Goal: Task Accomplishment & Management: Manage account settings

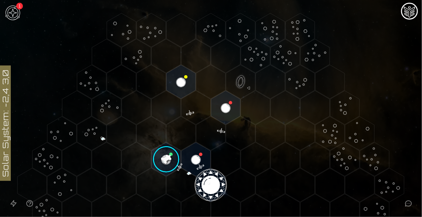
click at [14, 5] on img at bounding box center [13, 13] width 20 height 20
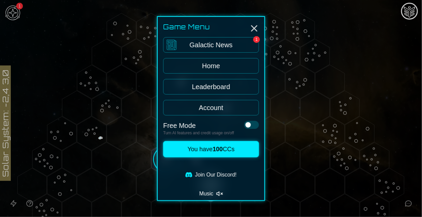
click at [188, 51] on link "Galactic News 1" at bounding box center [211, 45] width 96 height 16
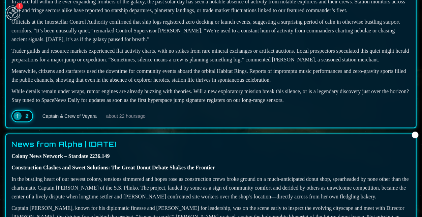
scroll to position [110, 0]
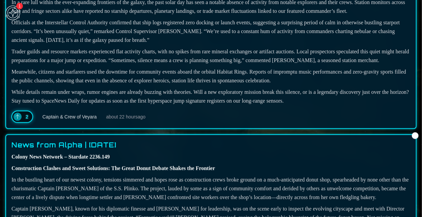
click at [21, 123] on div "2" at bounding box center [22, 117] width 22 height 12
click at [19, 119] on icon at bounding box center [17, 116] width 5 height 5
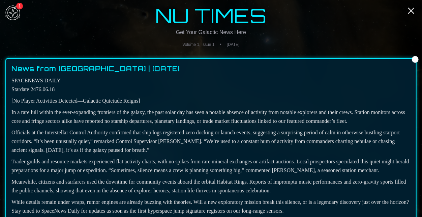
click at [17, 12] on img at bounding box center [13, 13] width 20 height 20
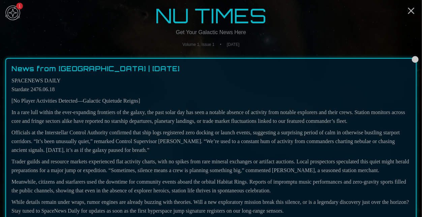
click at [235, 48] on link "Galactic News 1" at bounding box center [211, 45] width 96 height 16
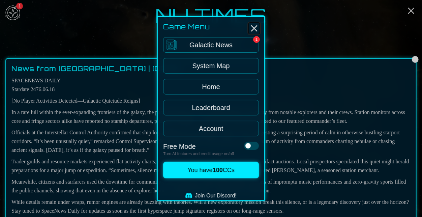
click at [258, 25] on icon "Close" at bounding box center [254, 28] width 11 height 11
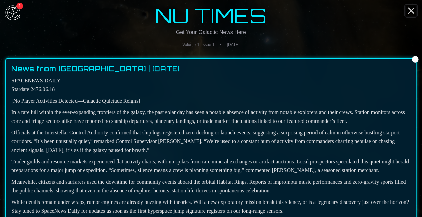
click at [411, 14] on icon "Close" at bounding box center [411, 10] width 11 height 11
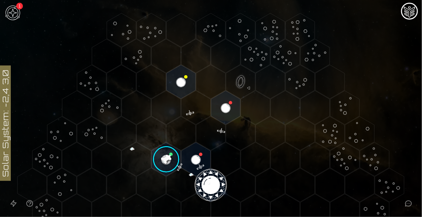
click at [173, 161] on image at bounding box center [166, 159] width 34 height 34
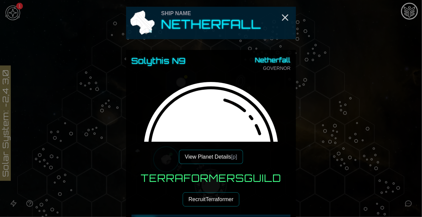
click at [205, 160] on button "View Planet Details [p]" at bounding box center [211, 157] width 64 height 14
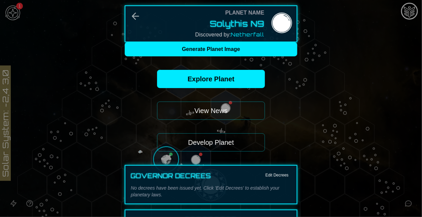
click at [225, 106] on button "View News" at bounding box center [211, 111] width 108 height 18
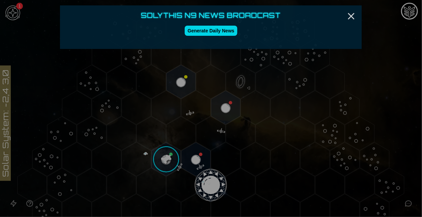
click at [225, 32] on button "Generate Daily News" at bounding box center [211, 31] width 53 height 10
click at [351, 18] on icon "Close" at bounding box center [351, 16] width 11 height 11
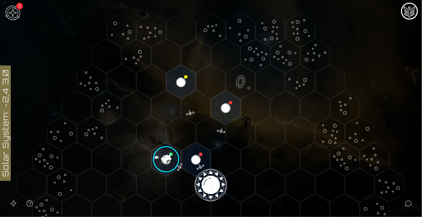
click at [413, 14] on img "Mission Control" at bounding box center [409, 11] width 13 height 13
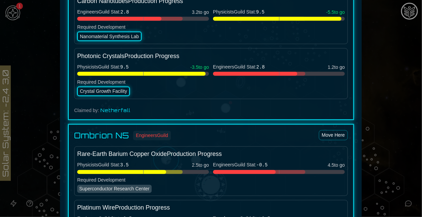
scroll to position [357, 0]
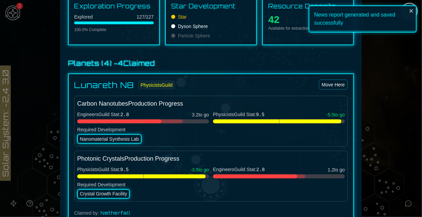
click at [379, 96] on div at bounding box center [211, 108] width 422 height 217
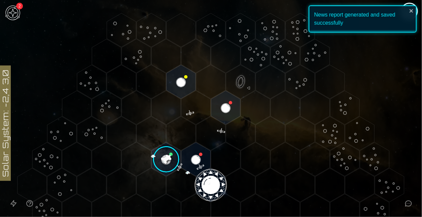
click at [419, 8] on icon at bounding box center [211, 185] width 422 height 370
click at [417, 9] on div "News report generated and saved successfully" at bounding box center [363, 18] width 108 height 27
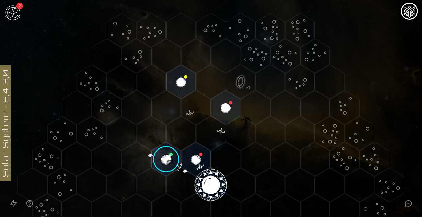
click at [417, 9] on div "News report generated and saved successfully" at bounding box center [363, 21] width 108 height 32
click at [413, 9] on img "Mission Control" at bounding box center [409, 11] width 13 height 13
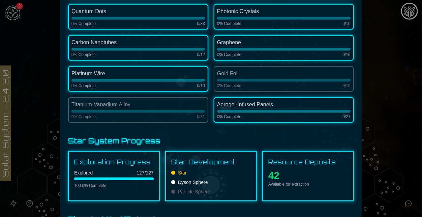
scroll to position [0, 0]
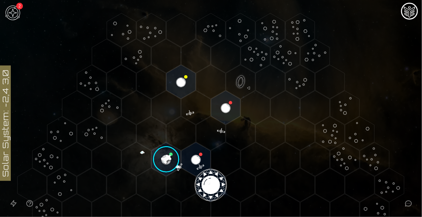
click at [10, 19] on img at bounding box center [13, 13] width 20 height 20
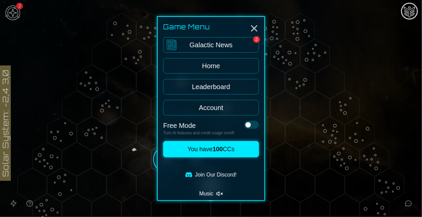
click at [230, 45] on link "Galactic News 2" at bounding box center [211, 45] width 96 height 16
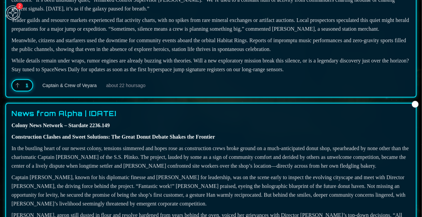
scroll to position [141, 0]
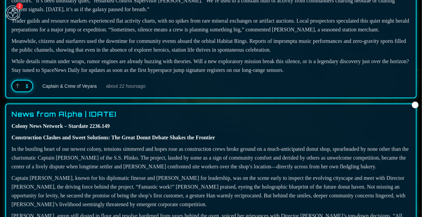
click at [21, 92] on div "1" at bounding box center [22, 86] width 22 height 12
click at [17, 89] on icon at bounding box center [17, 85] width 5 height 5
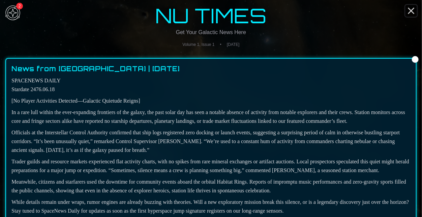
click at [411, 8] on icon "Close" at bounding box center [411, 10] width 11 height 11
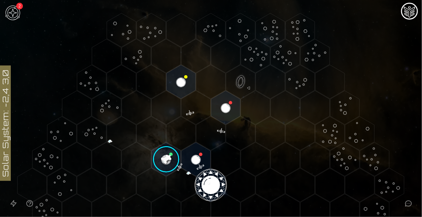
scroll to position [39, 0]
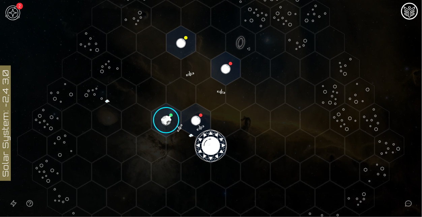
click at [164, 129] on image at bounding box center [166, 120] width 34 height 34
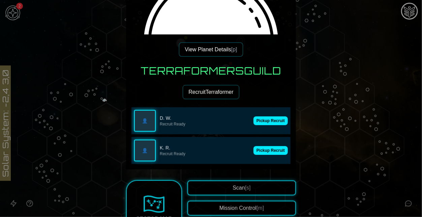
scroll to position [108, 0]
click at [272, 118] on button "Pickup Recruit" at bounding box center [271, 120] width 34 height 9
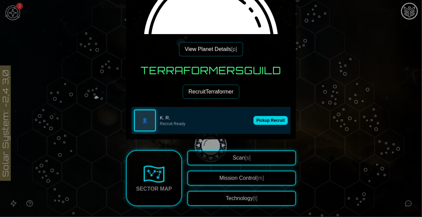
click at [272, 120] on button "Pickup Recruit" at bounding box center [271, 120] width 34 height 9
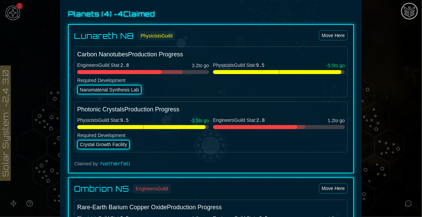
scroll to position [407, 0]
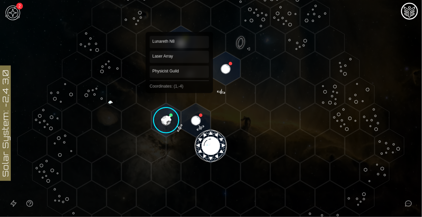
click at [179, 37] on polygon "Hex at coordinates 1,-4, clickable" at bounding box center [181, 43] width 29 height 34
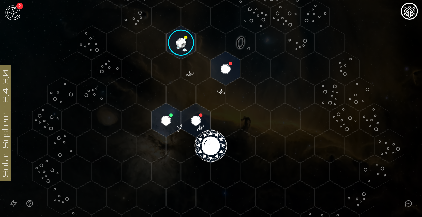
click at [179, 38] on image at bounding box center [181, 42] width 34 height 34
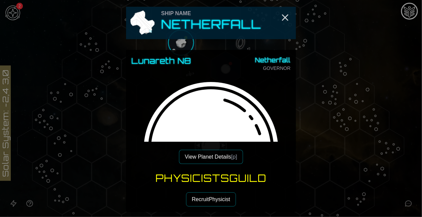
click at [201, 152] on button "View Planet Details [p]" at bounding box center [211, 157] width 64 height 14
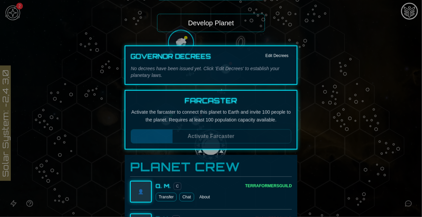
scroll to position [121, 0]
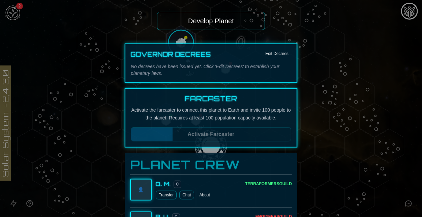
click at [237, 28] on button "Develop Planet" at bounding box center [211, 21] width 108 height 18
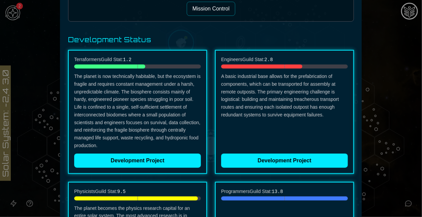
scroll to position [66, 0]
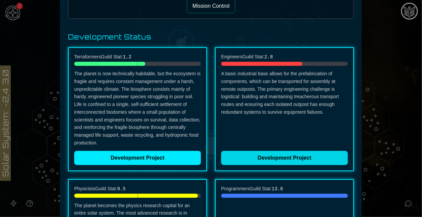
click at [259, 159] on button "Development Project" at bounding box center [284, 158] width 127 height 14
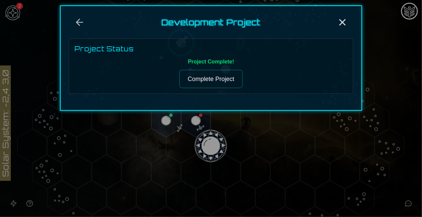
click at [216, 77] on button "Complete Project" at bounding box center [210, 79] width 63 height 18
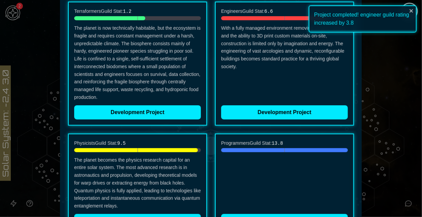
scroll to position [112, 0]
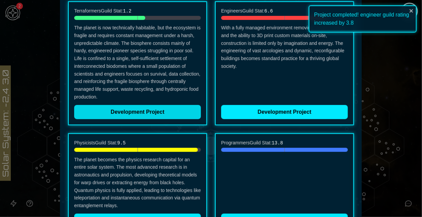
click at [143, 117] on button "Development Project" at bounding box center [137, 112] width 127 height 14
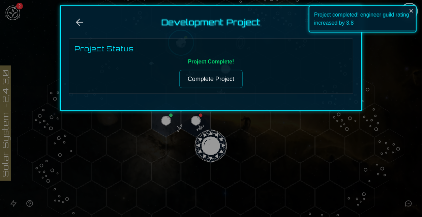
click at [225, 87] on button "Complete Project" at bounding box center [210, 79] width 63 height 18
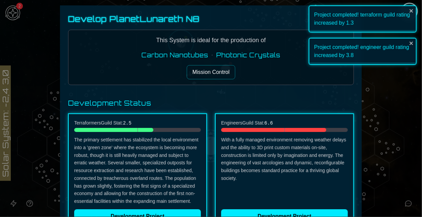
scroll to position [142, 0]
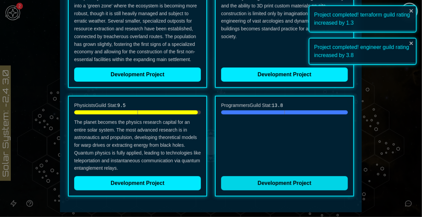
click at [267, 186] on button "Development Project" at bounding box center [284, 183] width 127 height 14
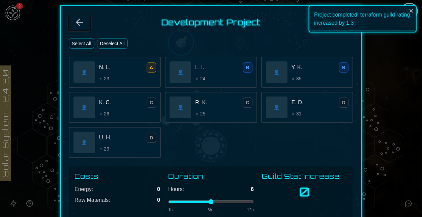
click at [79, 19] on icon "Back" at bounding box center [79, 22] width 11 height 11
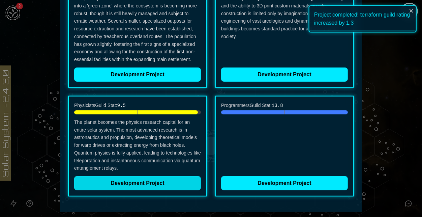
click at [156, 184] on button "Development Project" at bounding box center [137, 183] width 127 height 14
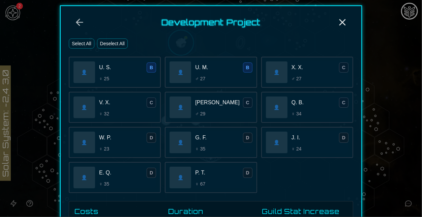
click at [95, 42] on div "Select All Deselect All" at bounding box center [211, 43] width 285 height 10
click at [91, 43] on button "Select All" at bounding box center [82, 43] width 26 height 10
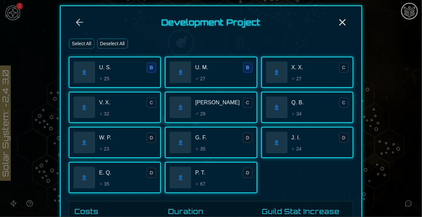
scroll to position [106, 0]
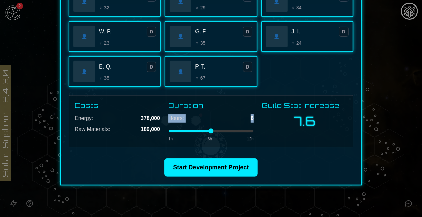
click at [176, 132] on div "Hours: 6 1h 6h 12h" at bounding box center [211, 127] width 86 height 27
click at [176, 132] on input "range" at bounding box center [211, 131] width 86 height 3
type input "*"
drag, startPoint x: 176, startPoint y: 132, endPoint x: 169, endPoint y: 132, distance: 7.4
click at [169, 132] on input "range" at bounding box center [211, 131] width 86 height 3
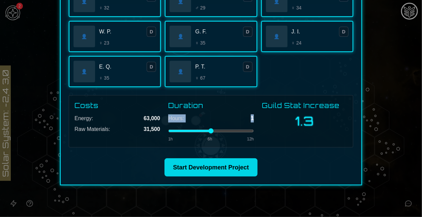
click at [211, 166] on button "Start Development Project" at bounding box center [211, 167] width 93 height 18
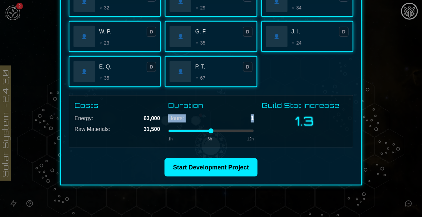
scroll to position [0, 0]
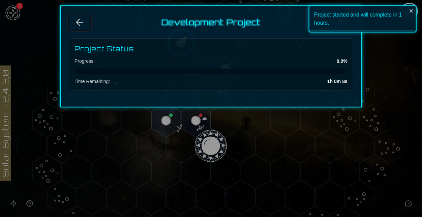
click at [79, 24] on icon "Back" at bounding box center [79, 22] width 11 height 11
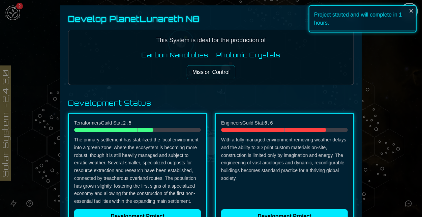
click at [206, 66] on button "Mission Control" at bounding box center [211, 72] width 49 height 14
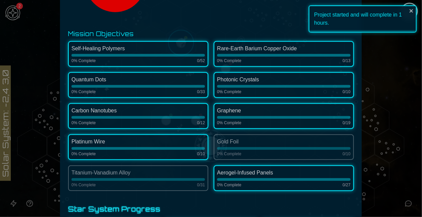
scroll to position [141, 0]
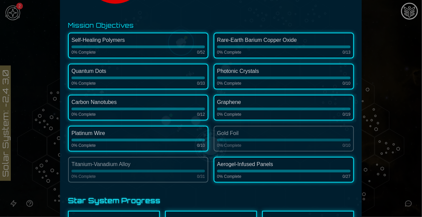
click at [188, 140] on div at bounding box center [139, 140] width 134 height 3
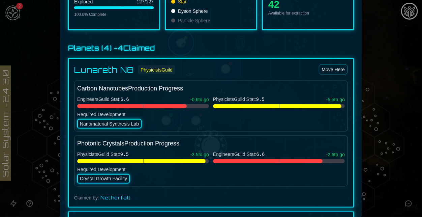
scroll to position [372, 0]
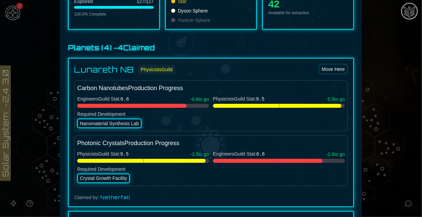
click at [109, 122] on div "Nanomaterial Synthesis Lab" at bounding box center [109, 123] width 64 height 9
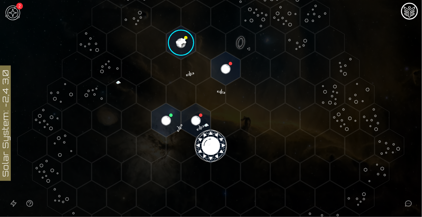
click at [174, 49] on image at bounding box center [181, 42] width 34 height 34
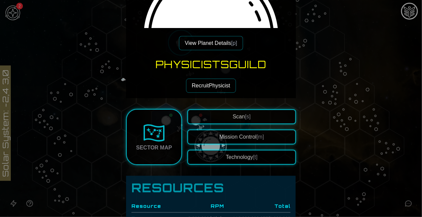
scroll to position [115, 0]
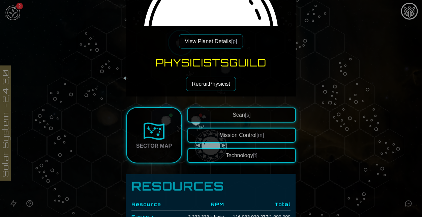
click at [249, 154] on button "Technology [t]" at bounding box center [242, 155] width 109 height 15
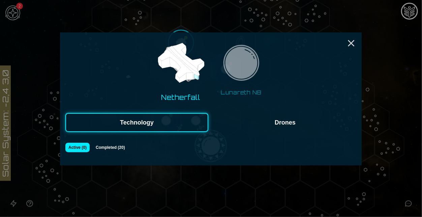
click at [244, 80] on img at bounding box center [241, 65] width 43 height 43
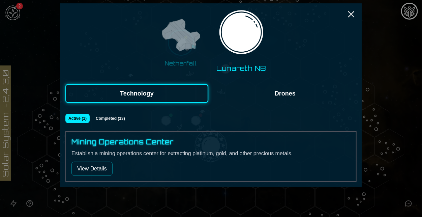
scroll to position [31, 0]
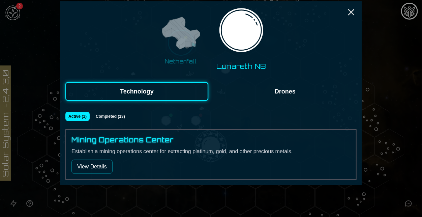
click at [101, 166] on button "View Details" at bounding box center [92, 167] width 41 height 14
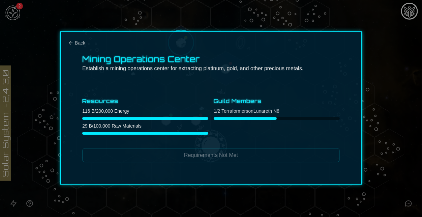
scroll to position [0, 0]
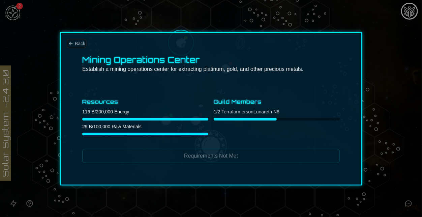
click at [77, 44] on span "Back" at bounding box center [80, 43] width 10 height 7
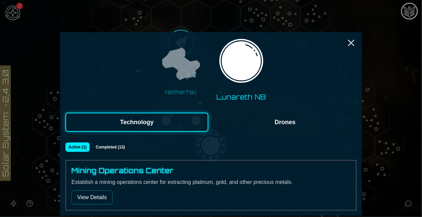
click at [121, 64] on div "Netherfall Lunareth N8" at bounding box center [210, 69] width 291 height 64
click at [354, 44] on icon "Close" at bounding box center [351, 42] width 11 height 11
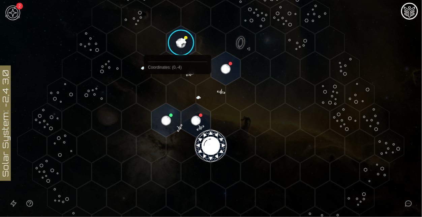
click at [184, 39] on image at bounding box center [181, 42] width 34 height 34
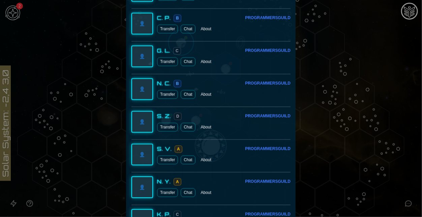
scroll to position [2756, 0]
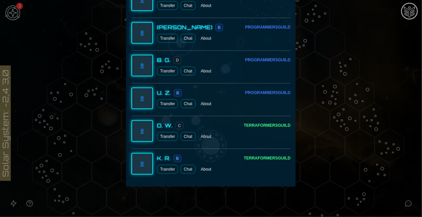
click at [170, 168] on button "Transfer" at bounding box center [167, 169] width 21 height 9
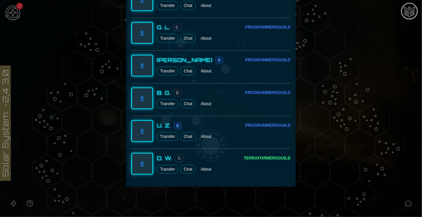
click at [169, 165] on button "Transfer" at bounding box center [167, 169] width 21 height 9
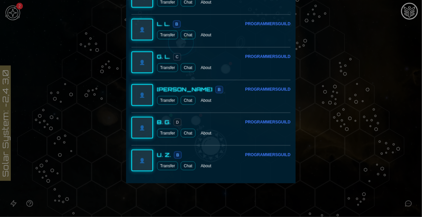
scroll to position [2690, 0]
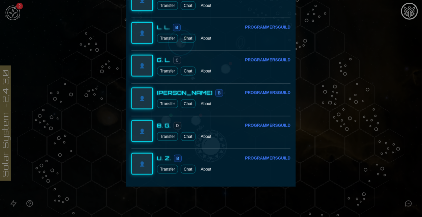
click at [392, 130] on div at bounding box center [211, 108] width 422 height 217
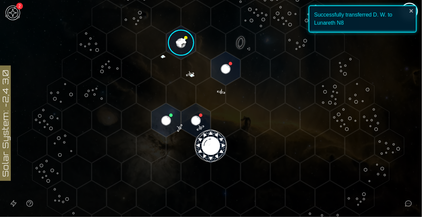
click at [177, 43] on image at bounding box center [181, 42] width 34 height 34
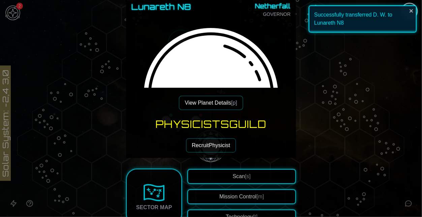
scroll to position [56, 0]
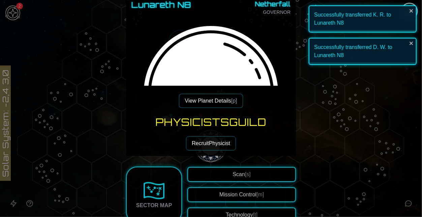
click at [221, 147] on button "Recruit Physicist" at bounding box center [211, 143] width 50 height 14
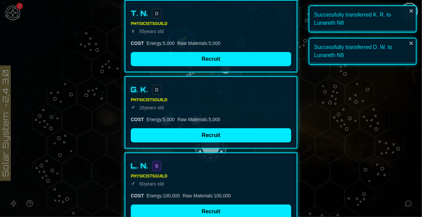
scroll to position [62, 0]
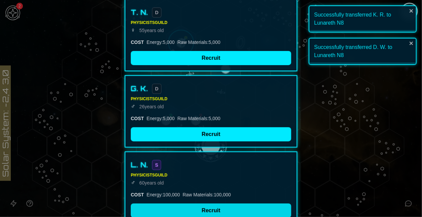
click at [218, 211] on button "Recruit" at bounding box center [211, 210] width 161 height 14
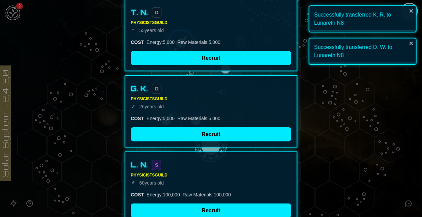
scroll to position [24, 0]
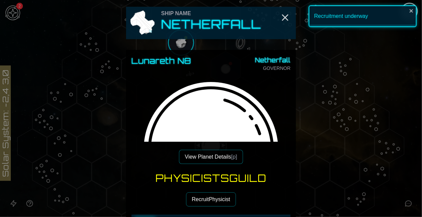
click at [219, 197] on button "Recruit Physicist" at bounding box center [211, 199] width 50 height 14
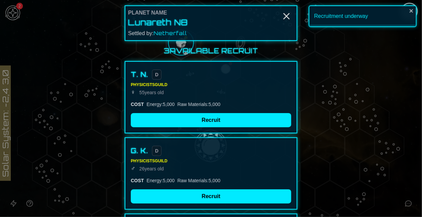
scroll to position [93, 0]
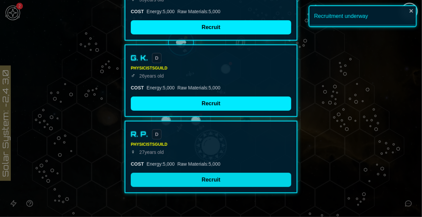
click at [226, 177] on button "Recruit" at bounding box center [211, 180] width 161 height 14
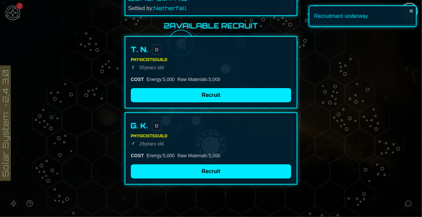
scroll to position [24, 0]
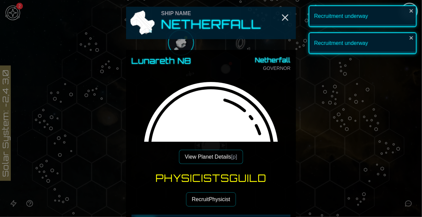
click at [219, 200] on button "Recruit Physicist" at bounding box center [211, 199] width 50 height 14
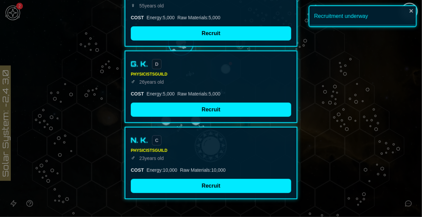
scroll to position [90, 0]
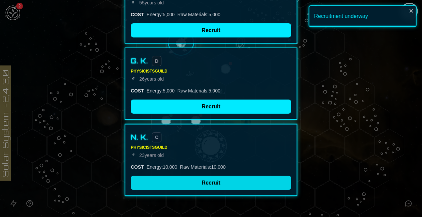
click at [230, 183] on button "Recruit" at bounding box center [211, 183] width 161 height 14
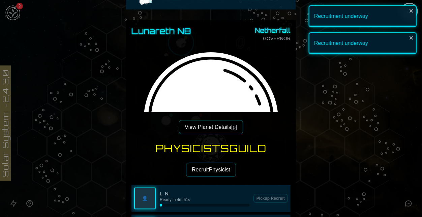
scroll to position [30, 0]
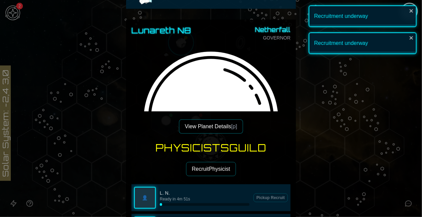
click at [221, 166] on button "Recruit Physicist" at bounding box center [211, 169] width 50 height 14
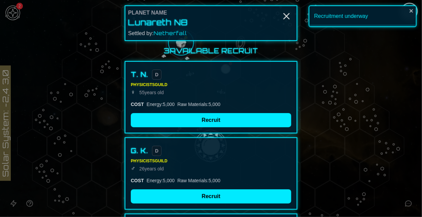
scroll to position [100, 0]
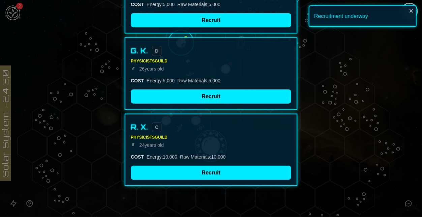
click at [221, 166] on button "Recruit" at bounding box center [211, 173] width 161 height 14
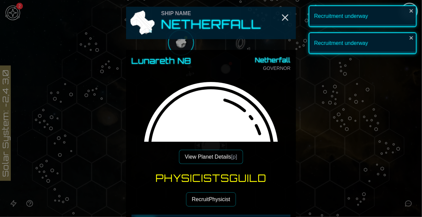
click at [219, 204] on button "Recruit Physicist" at bounding box center [211, 199] width 50 height 14
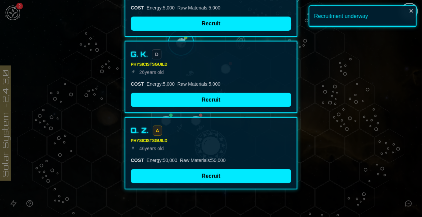
scroll to position [100, 0]
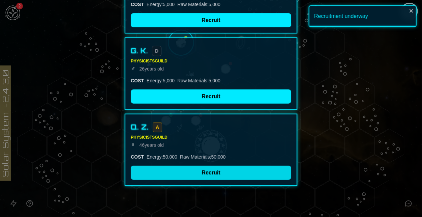
click at [206, 169] on button "Recruit" at bounding box center [211, 173] width 161 height 14
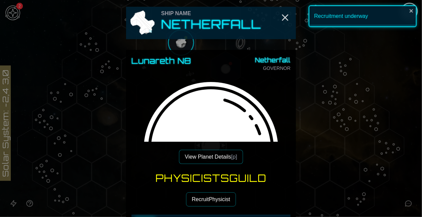
click at [211, 196] on button "Recruit Physicist" at bounding box center [211, 199] width 50 height 14
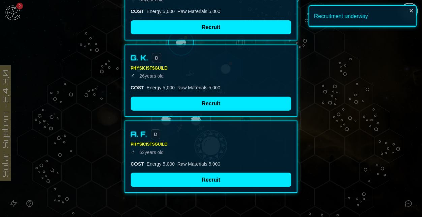
scroll to position [100, 0]
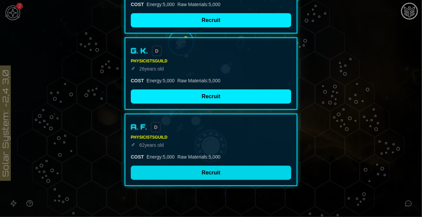
click at [192, 173] on button "Recruit" at bounding box center [211, 173] width 161 height 14
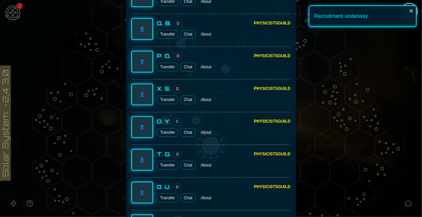
scroll to position [1378, 0]
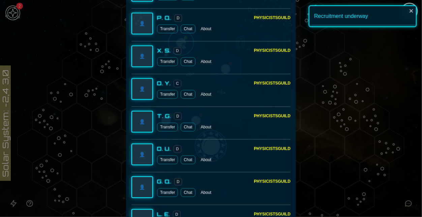
click at [378, 133] on div at bounding box center [211, 108] width 422 height 217
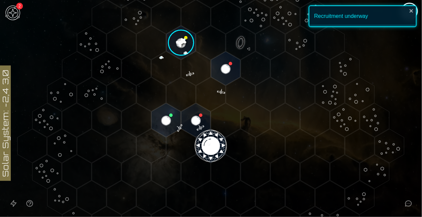
click at [11, 209] on button "Open accessible navigation interface" at bounding box center [13, 203] width 16 height 16
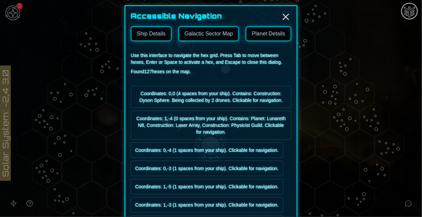
click at [216, 38] on link "Galactic Sector Map" at bounding box center [208, 33] width 61 height 15
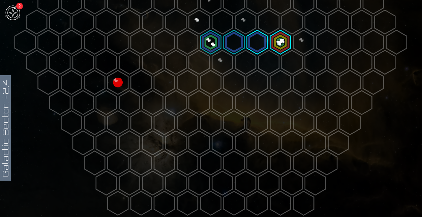
scroll to position [141, 0]
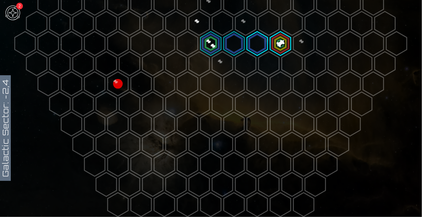
click at [126, 77] on polygon at bounding box center [118, 84] width 21 height 24
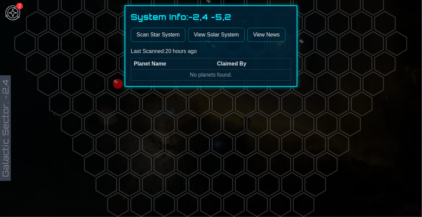
click at [168, 37] on button "Scan Star System" at bounding box center [158, 35] width 55 height 14
click at [233, 132] on div at bounding box center [211, 108] width 422 height 217
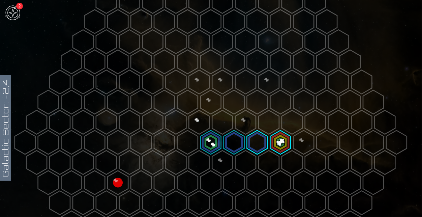
scroll to position [39, 0]
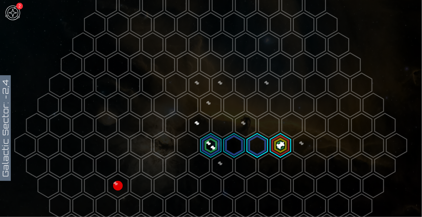
click at [198, 121] on polygon at bounding box center [199, 125] width 21 height 24
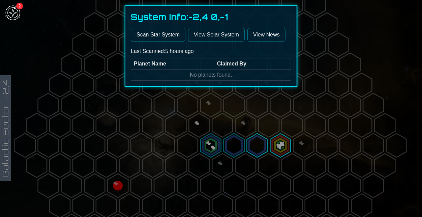
click at [172, 35] on button "Scan Star System" at bounding box center [158, 35] width 55 height 14
click at [209, 104] on div at bounding box center [211, 108] width 422 height 217
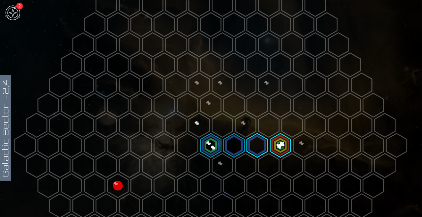
click at [214, 137] on polygon at bounding box center [211, 146] width 21 height 24
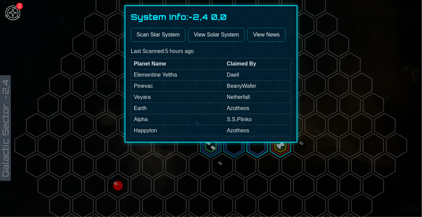
click at [266, 195] on div at bounding box center [211, 108] width 422 height 217
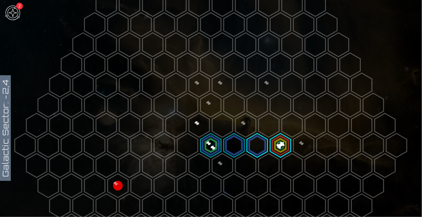
click at [262, 149] on polygon at bounding box center [257, 146] width 21 height 24
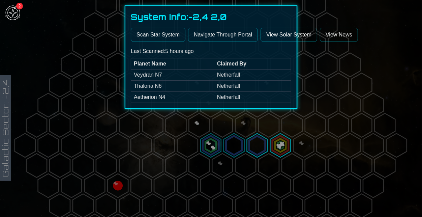
click at [218, 37] on button "Navigate Through Portal" at bounding box center [223, 35] width 70 height 14
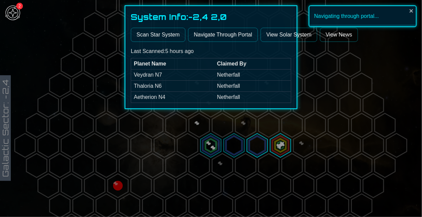
click at [239, 145] on div at bounding box center [211, 108] width 422 height 217
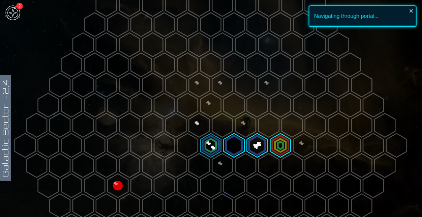
click at [241, 152] on polygon at bounding box center [234, 146] width 21 height 24
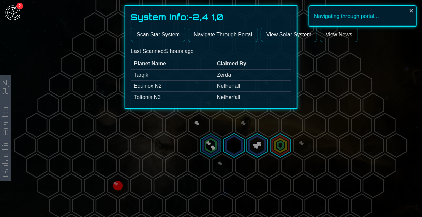
click at [215, 32] on button "Navigate Through Portal" at bounding box center [223, 35] width 70 height 14
click at [210, 132] on div at bounding box center [211, 108] width 422 height 217
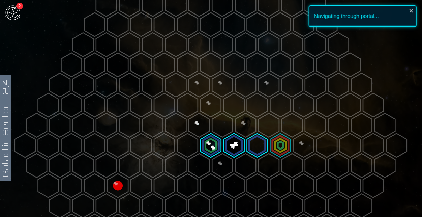
click at [214, 150] on polygon at bounding box center [211, 146] width 21 height 24
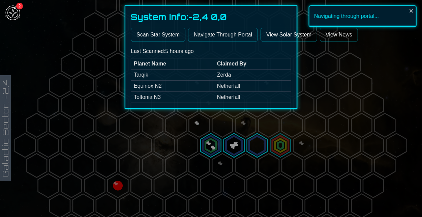
click at [214, 150] on div at bounding box center [211, 108] width 422 height 217
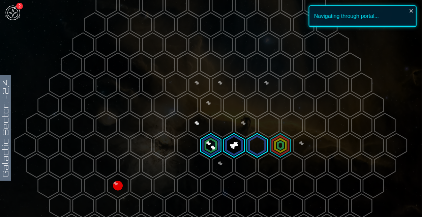
click at [214, 150] on polygon at bounding box center [211, 146] width 21 height 24
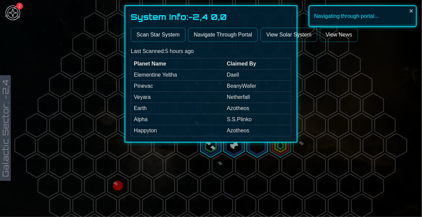
click at [220, 32] on button "Navigate Through Portal" at bounding box center [223, 35] width 70 height 14
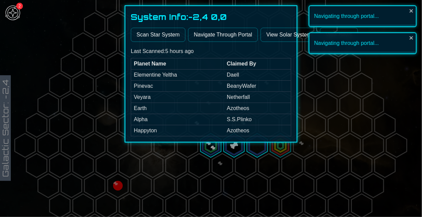
click at [216, 187] on div at bounding box center [211, 108] width 422 height 217
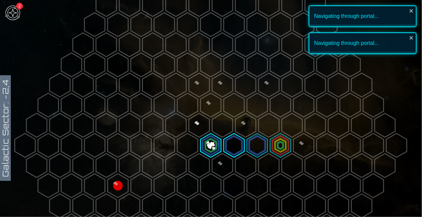
click at [16, 13] on img at bounding box center [13, 13] width 20 height 20
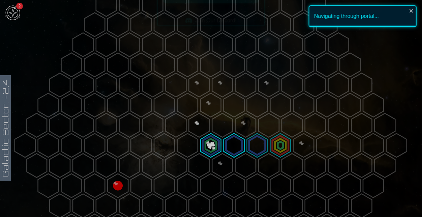
click at [206, 90] on link "Home" at bounding box center [211, 87] width 96 height 16
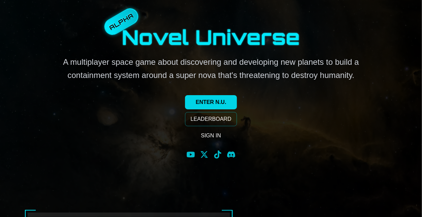
click at [209, 98] on link "ENTER N.U." at bounding box center [211, 102] width 52 height 14
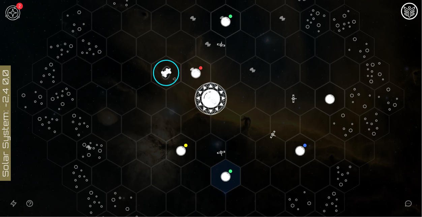
scroll to position [86, 0]
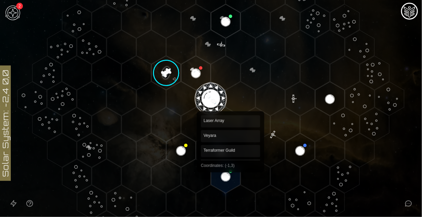
click at [231, 167] on polygon "Hex at coordinates -1,3, clickable" at bounding box center [225, 176] width 29 height 34
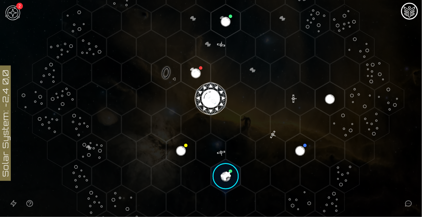
click at [230, 167] on image at bounding box center [226, 176] width 34 height 34
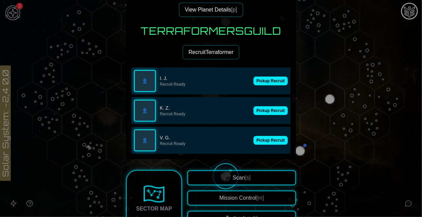
scroll to position [150, 0]
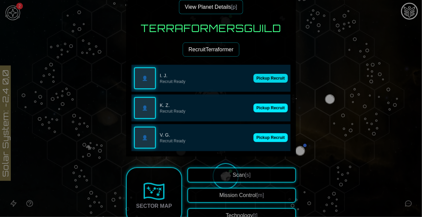
click at [262, 80] on button "Pickup Recruit" at bounding box center [271, 78] width 34 height 9
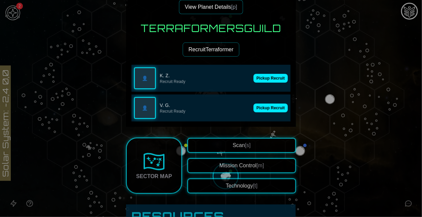
click at [262, 80] on button "Pickup Recruit" at bounding box center [271, 78] width 34 height 9
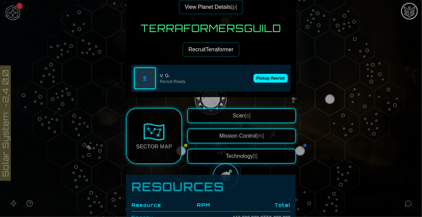
click at [262, 80] on button "Pickup Recruit" at bounding box center [271, 78] width 34 height 9
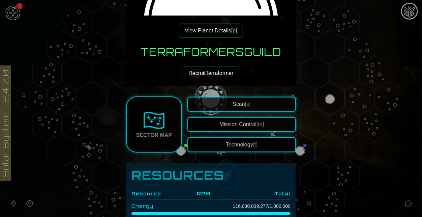
scroll to position [144, 0]
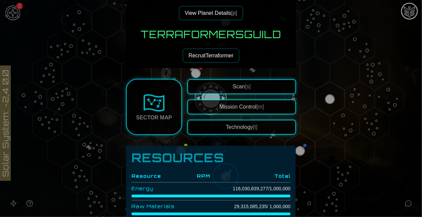
click at [266, 125] on button "Technology [t]" at bounding box center [242, 127] width 109 height 15
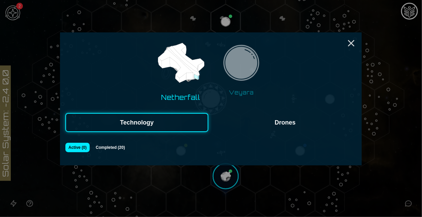
click at [229, 69] on img at bounding box center [241, 65] width 43 height 43
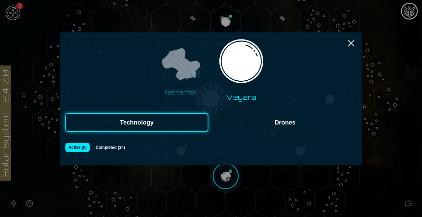
click at [357, 45] on div "Netherfall Veyara Technology Drones Active ( 0 ) Completed ( 14 )" at bounding box center [211, 98] width 302 height 133
click at [356, 42] on icon "Close" at bounding box center [351, 43] width 11 height 11
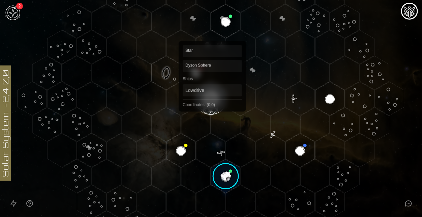
click at [213, 102] on polygon "Hex at coordinates 0,0, clickable" at bounding box center [210, 99] width 29 height 34
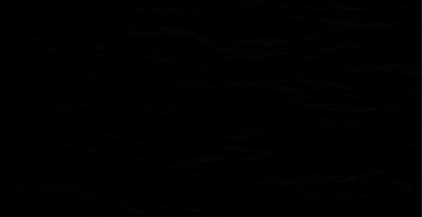
click at [213, 102] on image at bounding box center [211, 99] width 34 height 34
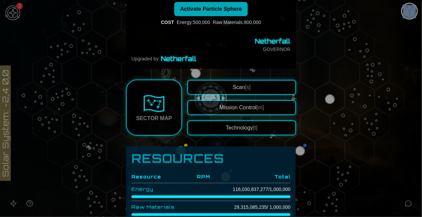
scroll to position [158, 0]
click at [224, 9] on span "Activate Particle Sphere" at bounding box center [211, 9] width 62 height 6
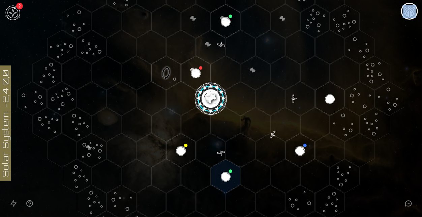
click at [209, 105] on image at bounding box center [211, 99] width 34 height 34
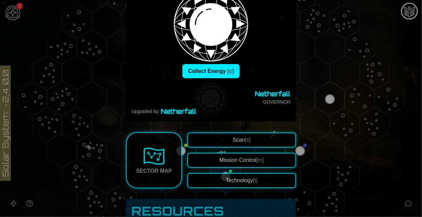
scroll to position [71, 0]
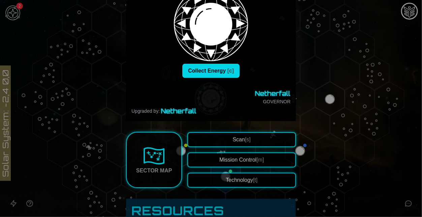
click at [221, 66] on button "Collect Energy [c]" at bounding box center [210, 71] width 57 height 14
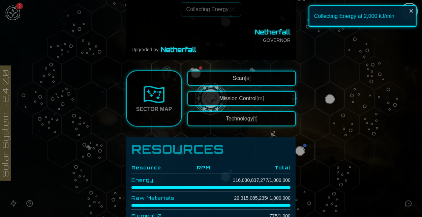
scroll to position [133, 0]
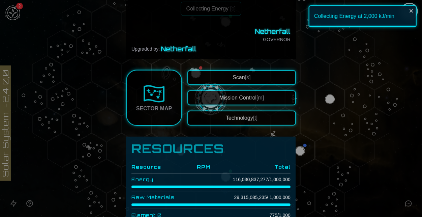
click at [260, 113] on button "Technology [t]" at bounding box center [242, 118] width 109 height 15
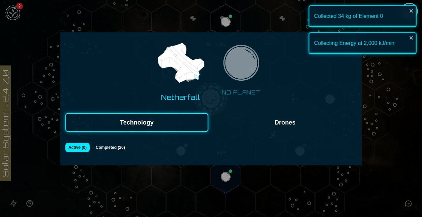
click at [409, 10] on div "Collected 34 kg of Element 0" at bounding box center [363, 16] width 108 height 22
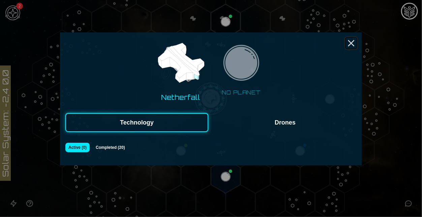
click at [351, 41] on icon "Close" at bounding box center [351, 43] width 11 height 11
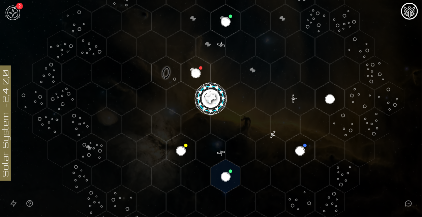
click at [211, 102] on image at bounding box center [211, 99] width 34 height 34
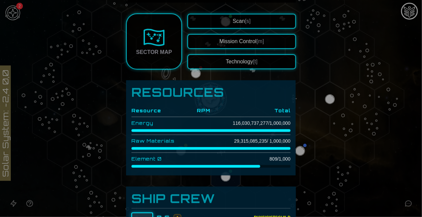
scroll to position [225, 0]
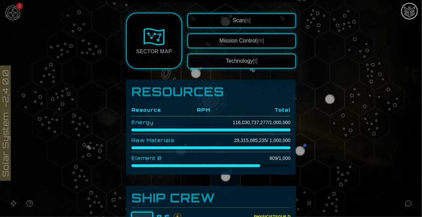
click at [142, 160] on td "Element 0" at bounding box center [160, 158] width 56 height 12
click at [229, 57] on button "Technology [t]" at bounding box center [242, 61] width 109 height 15
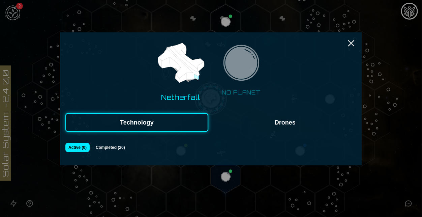
click at [120, 147] on button "Completed ( 20 )" at bounding box center [110, 147] width 36 height 9
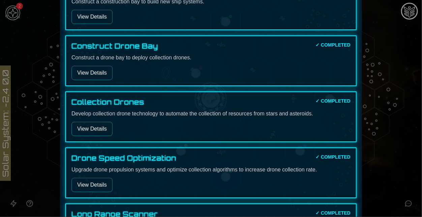
scroll to position [915, 0]
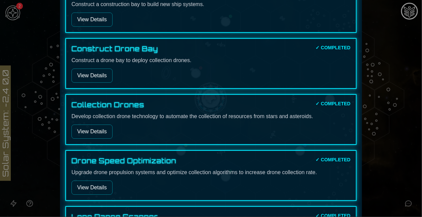
click at [395, 107] on div at bounding box center [211, 108] width 422 height 217
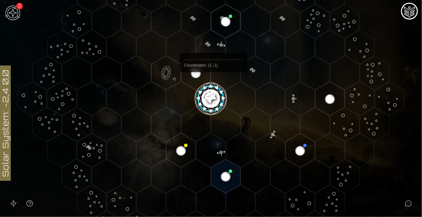
click at [212, 90] on image at bounding box center [211, 99] width 34 height 34
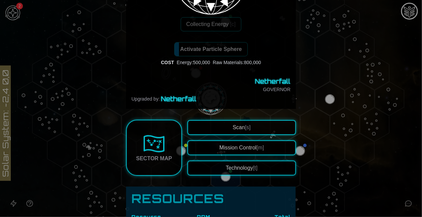
scroll to position [120, 0]
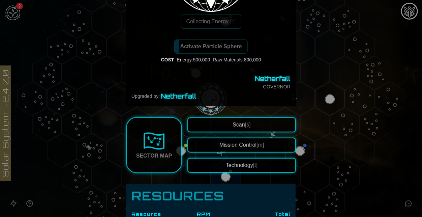
click at [169, 149] on link "Sector Map" at bounding box center [154, 145] width 56 height 56
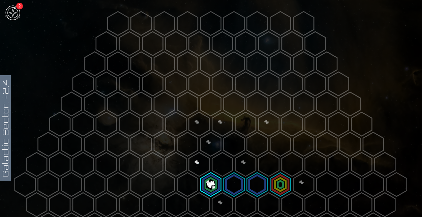
scroll to position [152, 0]
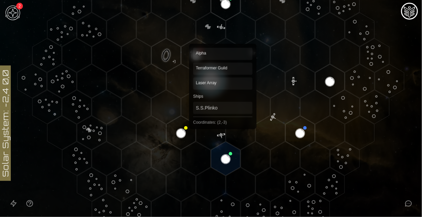
scroll to position [106, 0]
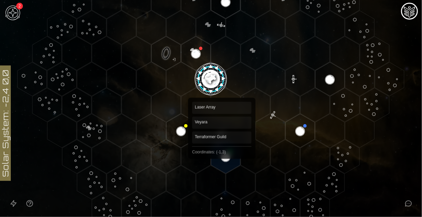
click at [222, 154] on polygon "Hex at coordinates -1,3, clickable" at bounding box center [225, 157] width 29 height 34
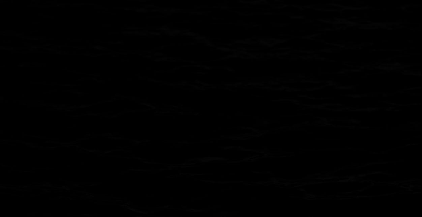
click at [222, 154] on image at bounding box center [226, 156] width 34 height 34
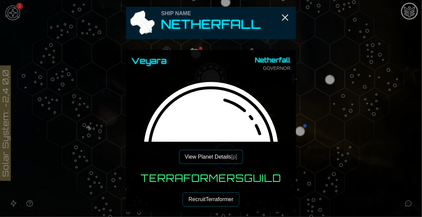
click at [193, 157] on button "View Planet Details [p]" at bounding box center [211, 157] width 64 height 14
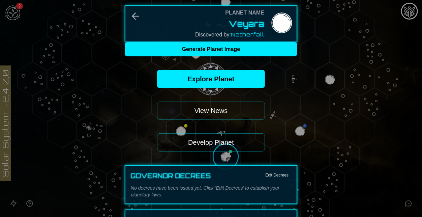
click at [217, 140] on button "Develop Planet" at bounding box center [211, 142] width 108 height 18
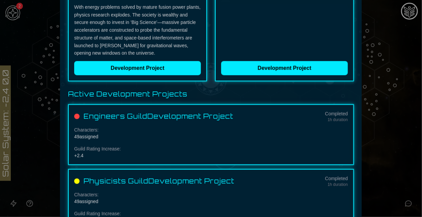
scroll to position [170, 0]
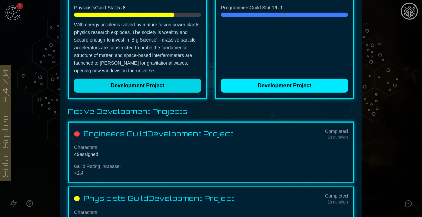
click at [143, 87] on button "Development Project" at bounding box center [137, 86] width 127 height 14
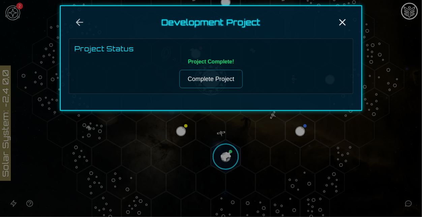
click at [204, 76] on button "Complete Project" at bounding box center [210, 79] width 63 height 18
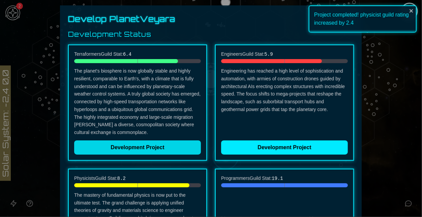
click at [179, 142] on button "Development Project" at bounding box center [137, 147] width 127 height 14
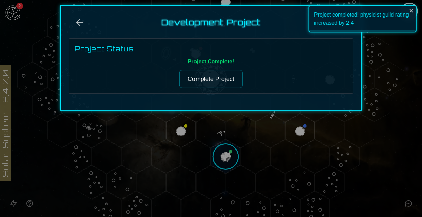
click at [216, 75] on button "Complete Project" at bounding box center [210, 79] width 63 height 18
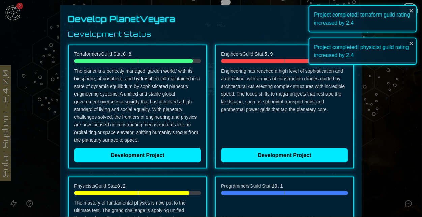
click at [257, 162] on div "Engineers Guild Stat: 5.9 Engineering has reached a high level of sophisticatio…" at bounding box center [284, 107] width 139 height 124
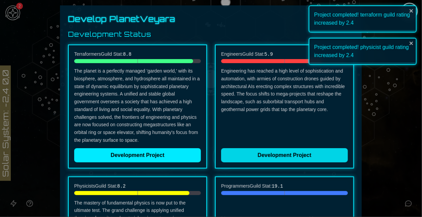
click at [252, 158] on button "Development Project" at bounding box center [284, 155] width 127 height 14
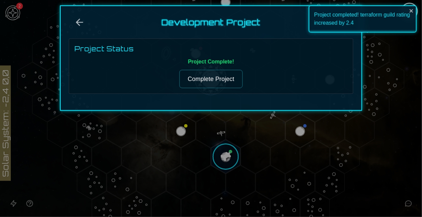
click at [210, 72] on button "Complete Project" at bounding box center [210, 79] width 63 height 18
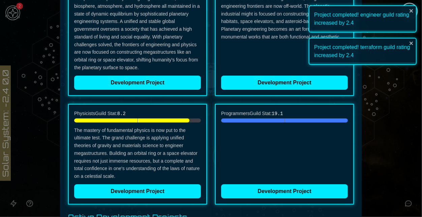
scroll to position [82, 0]
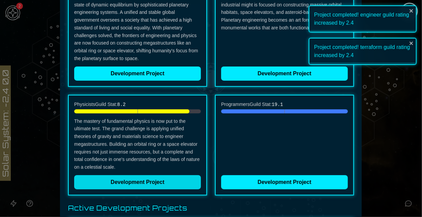
click at [150, 187] on button "Development Project" at bounding box center [137, 182] width 127 height 14
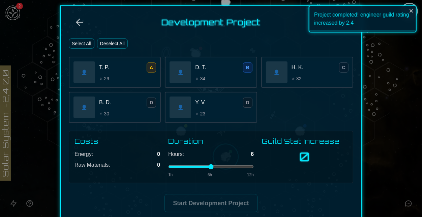
click at [85, 44] on button "Select All" at bounding box center [82, 43] width 26 height 10
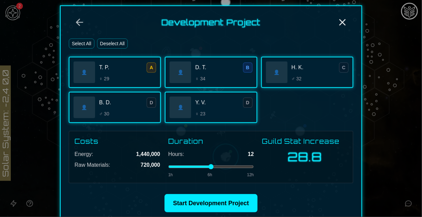
drag, startPoint x: 245, startPoint y: 167, endPoint x: 261, endPoint y: 165, distance: 16.0
click at [254, 165] on input "range" at bounding box center [211, 166] width 86 height 3
type input "*"
click at [183, 166] on input "range" at bounding box center [211, 166] width 86 height 3
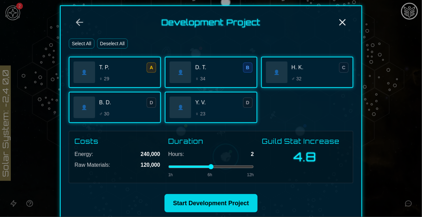
click at [223, 201] on button "Start Development Project" at bounding box center [211, 203] width 93 height 18
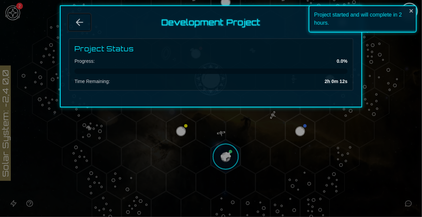
click at [83, 16] on button "Back" at bounding box center [80, 22] width 22 height 16
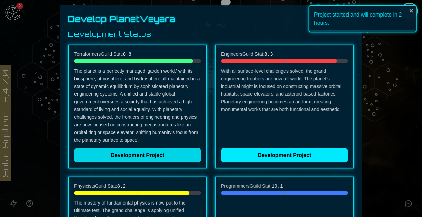
click at [127, 152] on button "Development Project" at bounding box center [137, 155] width 127 height 14
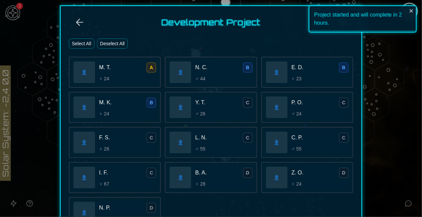
click at [83, 43] on button "Select All" at bounding box center [82, 43] width 26 height 10
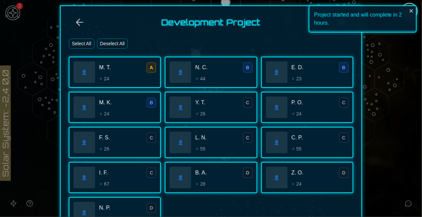
scroll to position [141, 0]
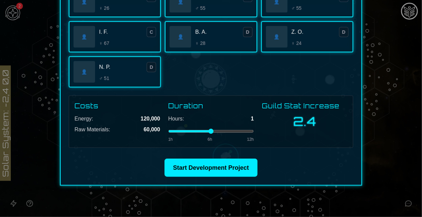
type input "*"
click at [174, 131] on input "range" at bounding box center [211, 131] width 86 height 3
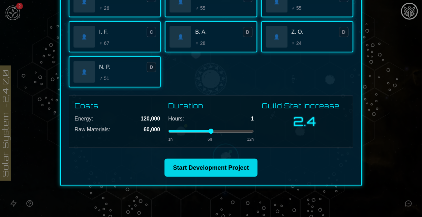
click at [226, 166] on button "Start Development Project" at bounding box center [211, 168] width 93 height 18
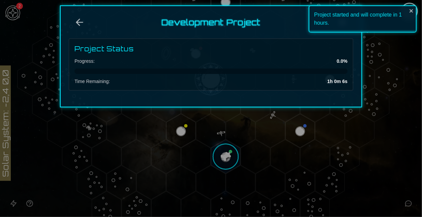
scroll to position [0, 0]
click at [84, 19] on icon "Back" at bounding box center [79, 22] width 11 height 11
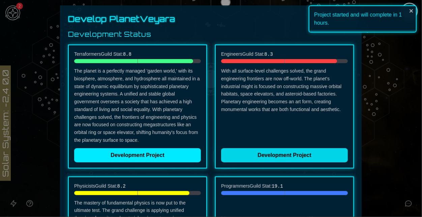
click at [301, 158] on button "Development Project" at bounding box center [284, 155] width 127 height 14
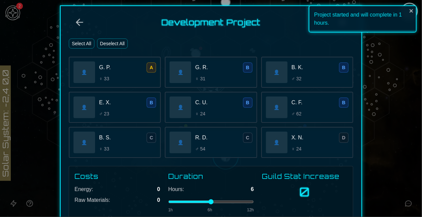
click at [83, 45] on button "Select All" at bounding box center [82, 43] width 26 height 10
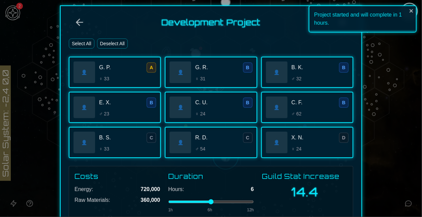
scroll to position [71, 0]
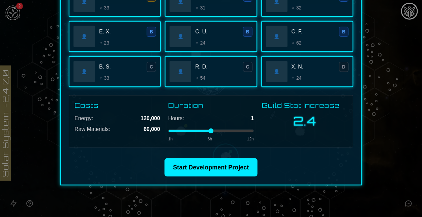
type input "*"
click at [175, 132] on input "range" at bounding box center [211, 131] width 86 height 3
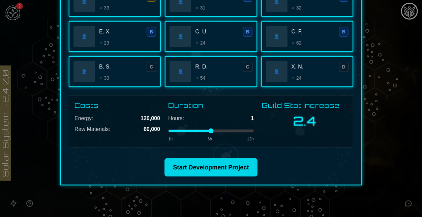
click at [211, 174] on button "Start Development Project" at bounding box center [211, 167] width 93 height 18
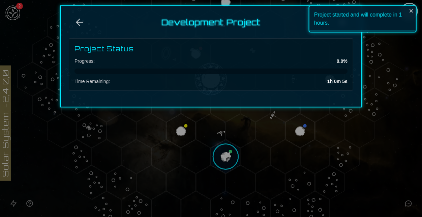
scroll to position [0, 0]
click at [82, 16] on button "Back" at bounding box center [80, 22] width 22 height 16
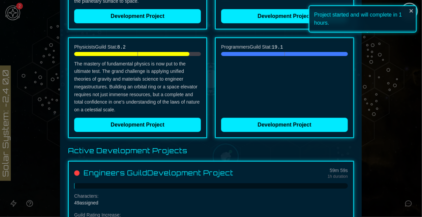
scroll to position [140, 0]
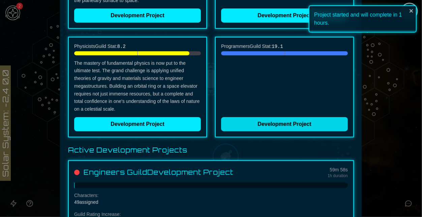
click at [282, 124] on button "Development Project" at bounding box center [284, 124] width 127 height 14
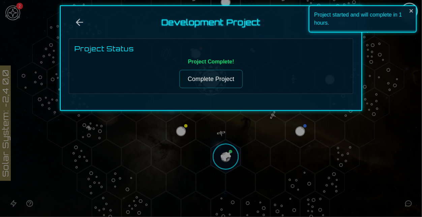
click at [205, 76] on button "Complete Project" at bounding box center [210, 79] width 63 height 18
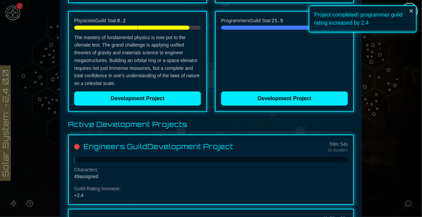
scroll to position [0, 0]
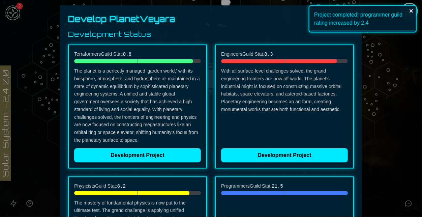
click at [414, 12] on icon "close" at bounding box center [411, 10] width 5 height 5
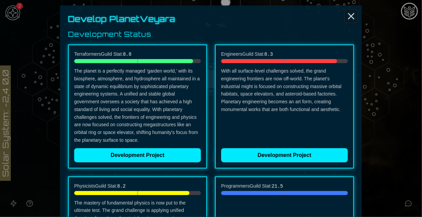
click at [348, 18] on icon "Close" at bounding box center [351, 16] width 11 height 11
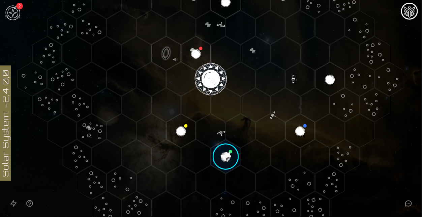
click at [230, 147] on image at bounding box center [226, 156] width 34 height 34
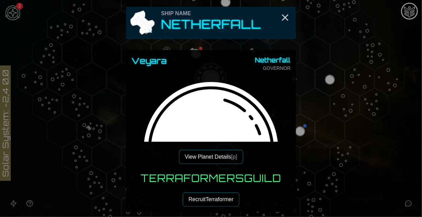
scroll to position [36, 0]
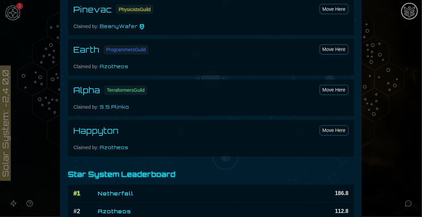
click at [136, 142] on div "Happyton Move Here Claimed by: Azotheos" at bounding box center [211, 138] width 286 height 36
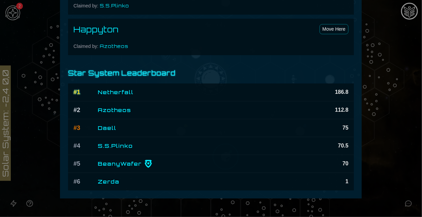
scroll to position [616, 0]
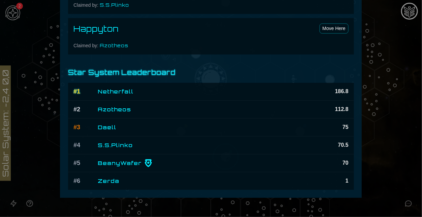
click at [397, 144] on div at bounding box center [211, 108] width 422 height 217
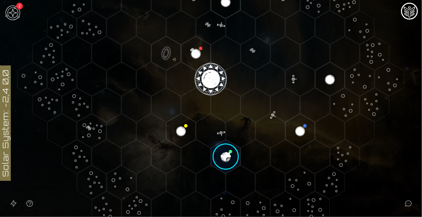
click at [222, 159] on image at bounding box center [226, 156] width 34 height 34
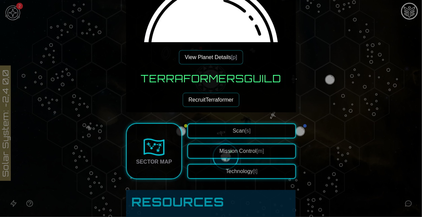
scroll to position [101, 0]
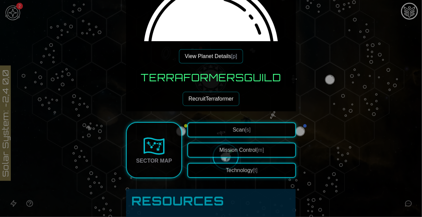
click at [214, 97] on button "Recruit Terraformer" at bounding box center [211, 99] width 56 height 14
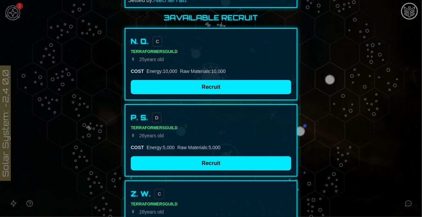
click at [205, 11] on div "Planet Name Veyara Settled by: Netherfall 3 Available Recruit N. Q. C Terraform…" at bounding box center [211, 112] width 173 height 280
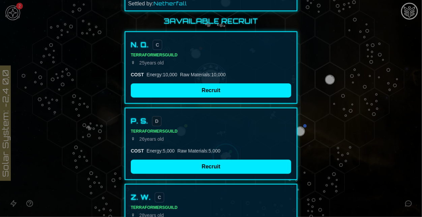
click at [166, 1] on span "Netherfall" at bounding box center [170, 3] width 33 height 7
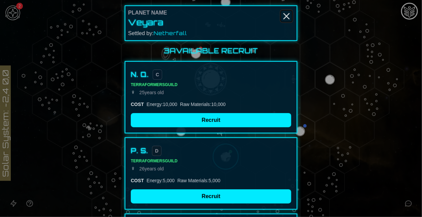
click at [288, 16] on icon "Close" at bounding box center [286, 16] width 11 height 11
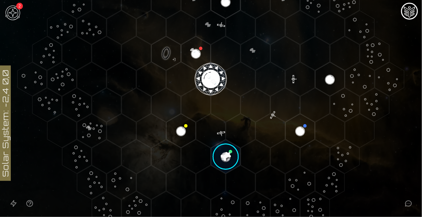
click at [228, 161] on image at bounding box center [226, 156] width 34 height 34
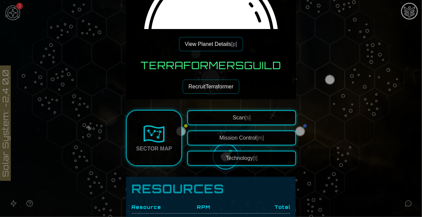
scroll to position [118, 0]
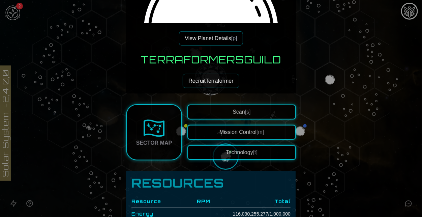
click at [223, 126] on button "Mission Control [m]" at bounding box center [242, 132] width 109 height 15
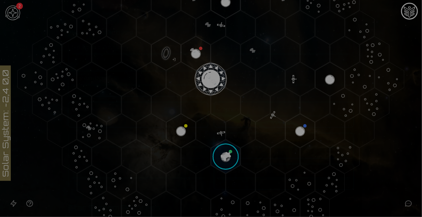
scroll to position [119, 0]
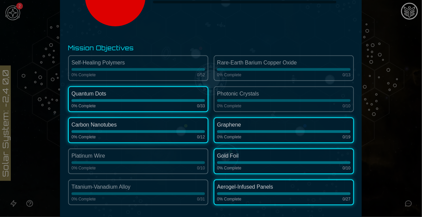
click at [88, 49] on h3 "Mission Objectives" at bounding box center [211, 47] width 286 height 9
click at [19, 39] on div at bounding box center [211, 108] width 422 height 217
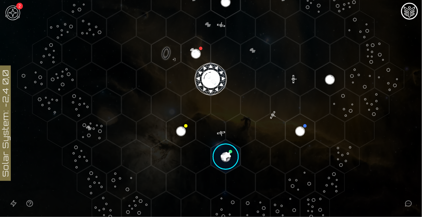
click at [177, 52] on polygon "Hex at coordinates -1,-1, clickable" at bounding box center [166, 53] width 29 height 34
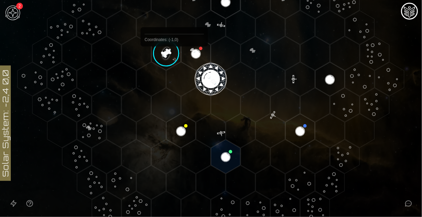
click at [172, 61] on image at bounding box center [166, 53] width 34 height 34
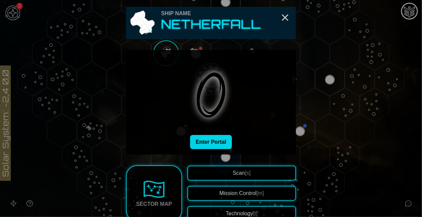
click at [218, 141] on button "Enter Portal" at bounding box center [211, 142] width 42 height 14
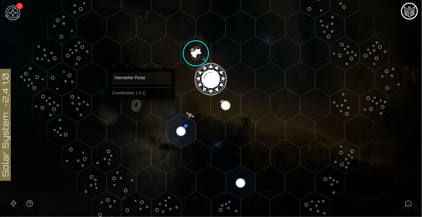
click at [142, 109] on polygon "Hex at coordinates -3,1, clickable" at bounding box center [136, 105] width 29 height 34
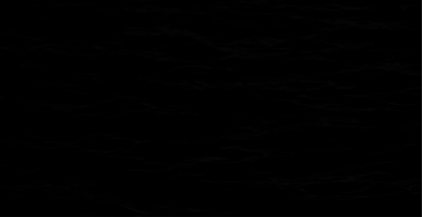
click at [142, 109] on image at bounding box center [136, 105] width 34 height 34
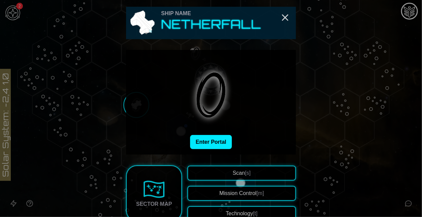
click at [236, 170] on span "Scan [s]" at bounding box center [242, 173] width 18 height 6
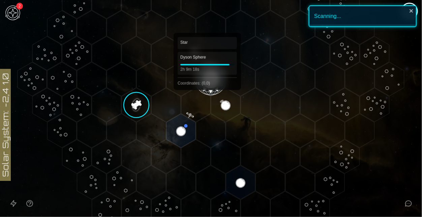
click at [207, 87] on polygon "Hex at coordinates 0,0, clickable" at bounding box center [210, 79] width 29 height 34
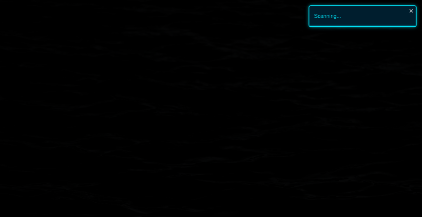
click at [207, 87] on image at bounding box center [211, 79] width 34 height 34
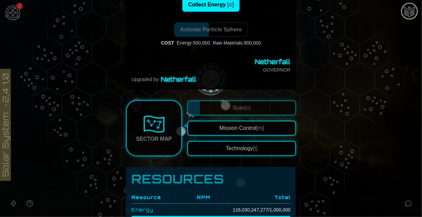
scroll to position [134, 0]
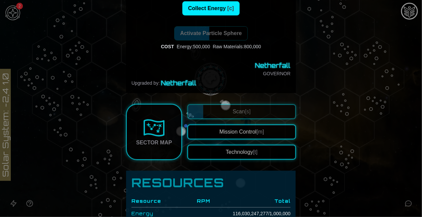
click at [264, 152] on button "Technology [t]" at bounding box center [242, 152] width 109 height 15
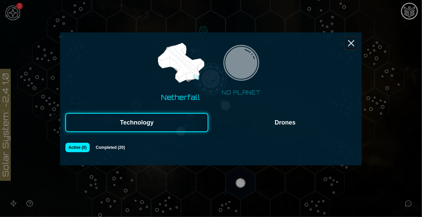
click at [351, 45] on icon "Close" at bounding box center [351, 43] width 11 height 11
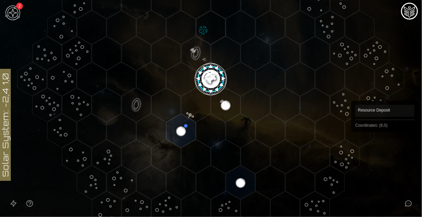
click at [407, 146] on icon at bounding box center [211, 79] width 422 height 370
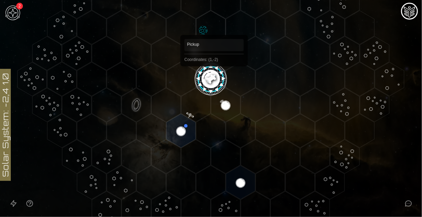
click at [214, 25] on polygon "Hex at coordinates 1,-2, clickable" at bounding box center [210, 27] width 29 height 34
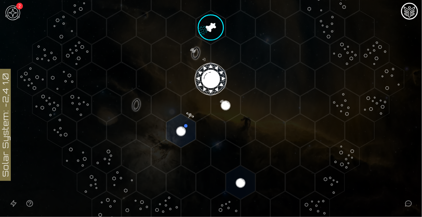
click at [204, 27] on image at bounding box center [211, 26] width 45 height 45
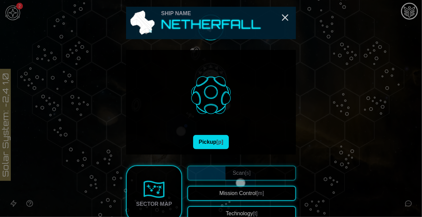
click at [218, 145] on button "Pickup [p]" at bounding box center [211, 142] width 36 height 14
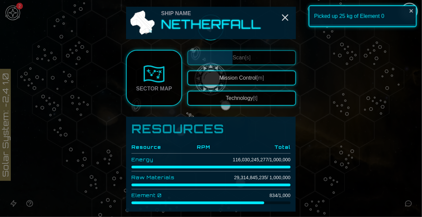
scroll to position [30, 0]
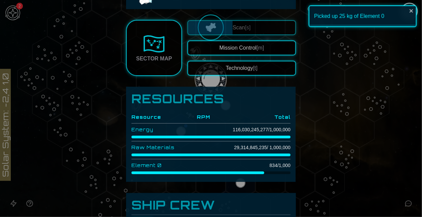
click at [356, 189] on div at bounding box center [211, 108] width 422 height 217
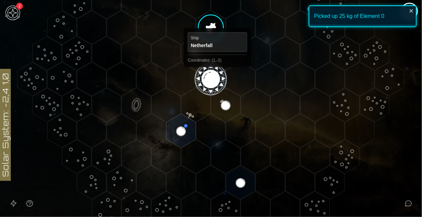
click at [215, 34] on polygon "Hex at coordinates 1,-2, clickable" at bounding box center [210, 27] width 29 height 34
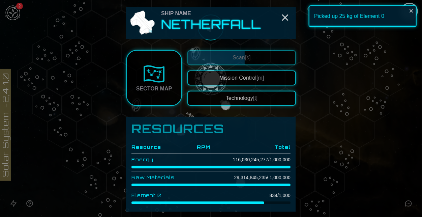
click at [380, 125] on div at bounding box center [211, 108] width 422 height 217
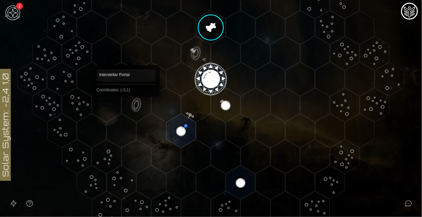
scroll to position [153, 0]
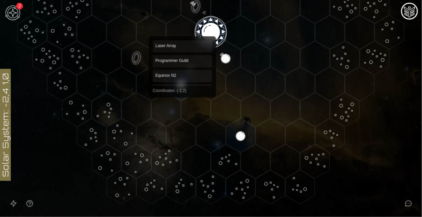
click at [181, 93] on polygon "Hex at coordinates -2,2, clickable" at bounding box center [181, 84] width 29 height 34
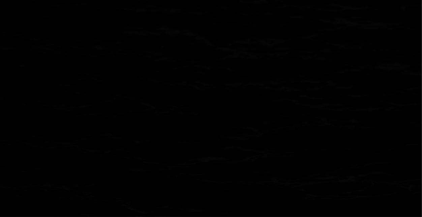
click at [181, 93] on image at bounding box center [181, 84] width 34 height 34
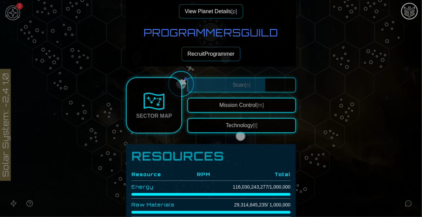
scroll to position [149, 0]
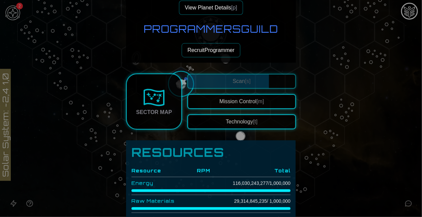
click at [191, 9] on button "View Planet Details [p]" at bounding box center [211, 8] width 64 height 14
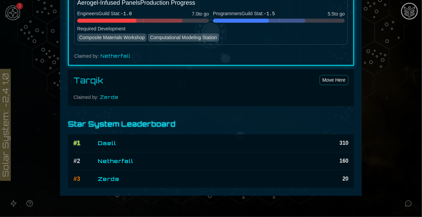
scroll to position [730, 0]
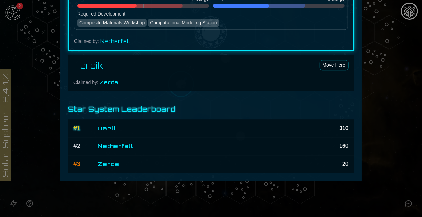
click at [389, 122] on div at bounding box center [211, 108] width 422 height 217
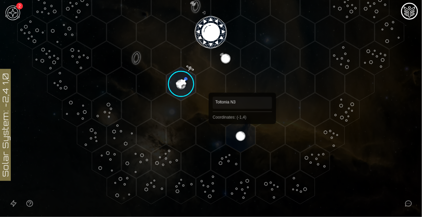
click at [243, 134] on polygon "Hex at coordinates -1,4, clickable" at bounding box center [240, 136] width 29 height 34
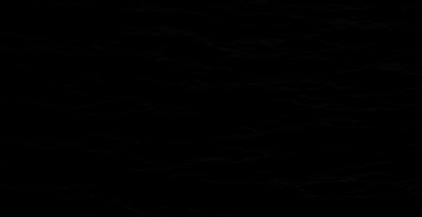
click at [243, 134] on image at bounding box center [241, 135] width 34 height 34
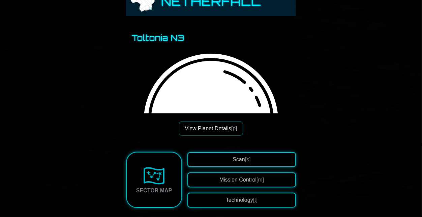
scroll to position [24, 0]
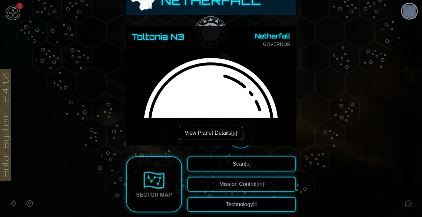
click at [234, 131] on span "[p]" at bounding box center [234, 133] width 6 height 6
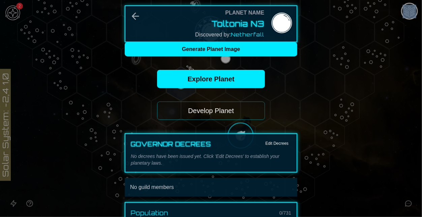
click at [229, 113] on button "Develop Planet" at bounding box center [211, 111] width 108 height 18
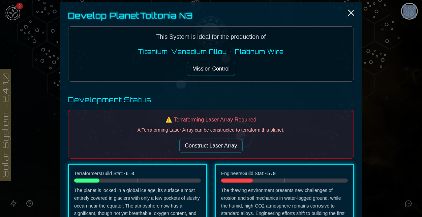
scroll to position [5, 0]
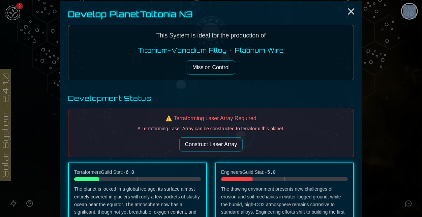
click at [220, 70] on button "Mission Control" at bounding box center [211, 67] width 49 height 14
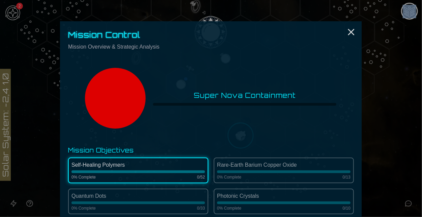
scroll to position [0, 0]
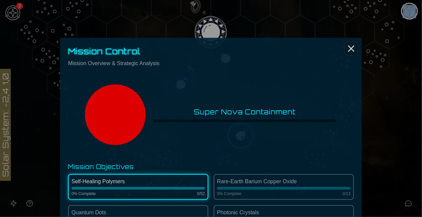
click at [355, 47] on icon "Close" at bounding box center [351, 48] width 11 height 11
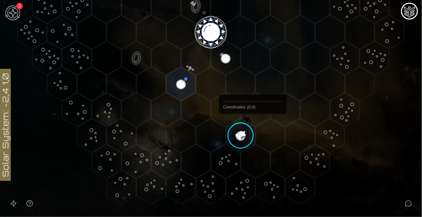
click at [253, 130] on image at bounding box center [241, 135] width 34 height 34
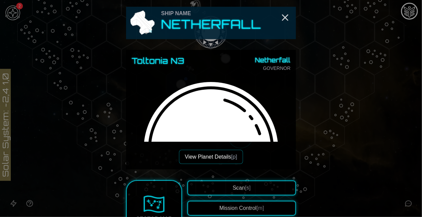
click at [228, 162] on button "View Planet Details [p]" at bounding box center [211, 157] width 64 height 14
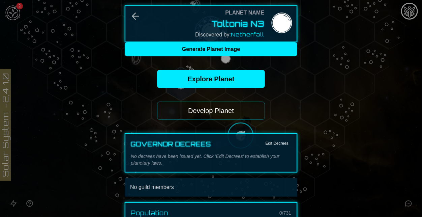
click at [225, 113] on button "Develop Planet" at bounding box center [211, 111] width 108 height 18
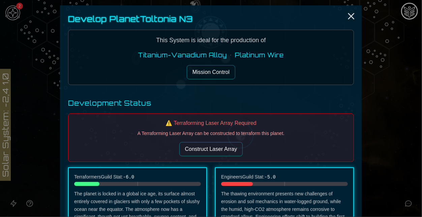
scroll to position [19, 0]
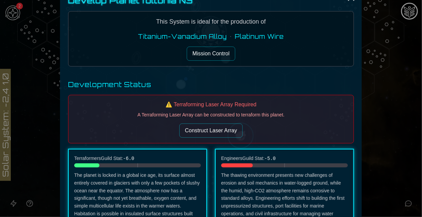
click at [203, 134] on button "Construct Laser Array" at bounding box center [211, 130] width 64 height 14
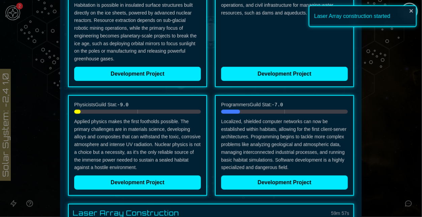
scroll to position [172, 0]
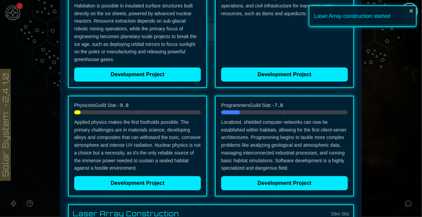
click at [150, 66] on div "Terraformers Guild Stat: -6.0 The planet is locked in a global ice age, its sur…" at bounding box center [137, 14] width 139 height 147
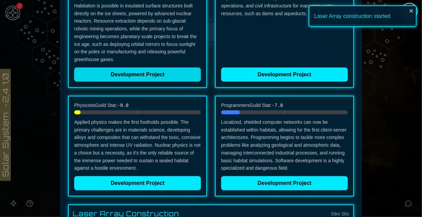
click at [155, 71] on button "Development Project" at bounding box center [137, 74] width 127 height 14
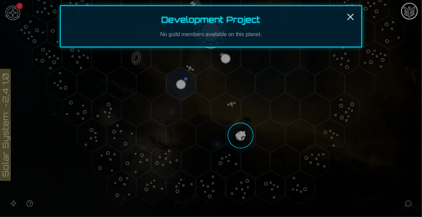
click at [381, 158] on div at bounding box center [211, 108] width 422 height 217
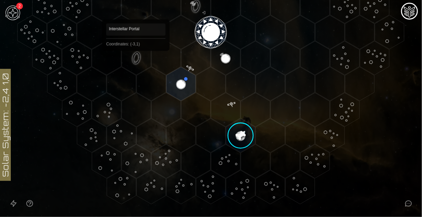
click at [136, 61] on polygon "Hex at coordinates -3,1, clickable" at bounding box center [136, 58] width 29 height 34
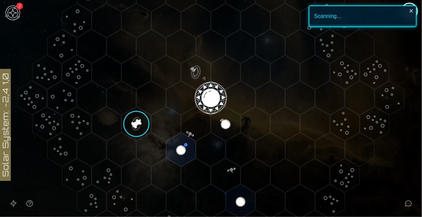
scroll to position [87, 0]
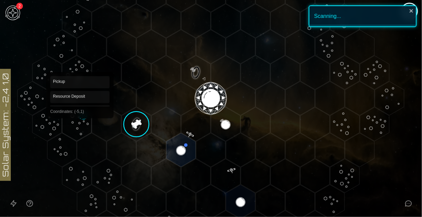
click at [79, 121] on polygon "Hex at coordinates -5,1, clickable" at bounding box center [76, 124] width 29 height 34
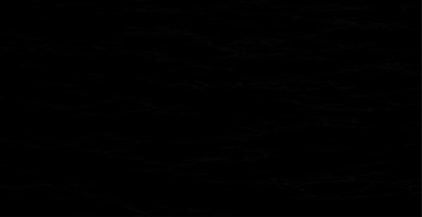
click at [79, 121] on image at bounding box center [76, 124] width 45 height 45
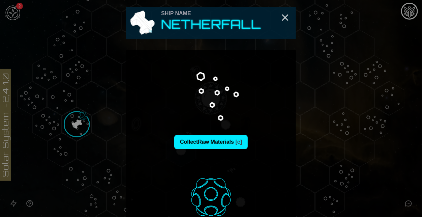
drag, startPoint x: 225, startPoint y: 149, endPoint x: 230, endPoint y: 153, distance: 6.3
click at [230, 153] on div "Collect Raw Materials [c] Pickup [p]" at bounding box center [211, 153] width 170 height 206
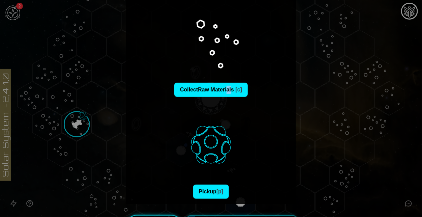
scroll to position [56, 0]
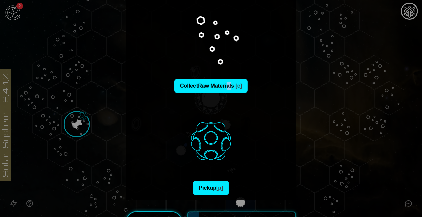
click at [215, 179] on img at bounding box center [211, 141] width 80 height 80
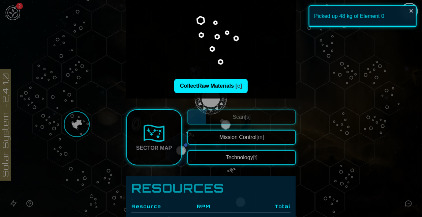
click at [401, 179] on div at bounding box center [211, 108] width 422 height 217
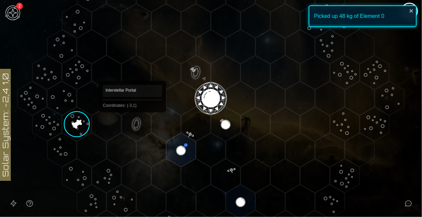
click at [133, 122] on polygon "Hex at coordinates -3,1, clickable" at bounding box center [136, 124] width 29 height 34
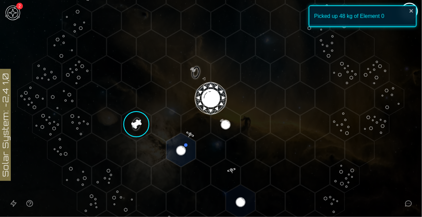
click at [144, 124] on image at bounding box center [136, 124] width 34 height 34
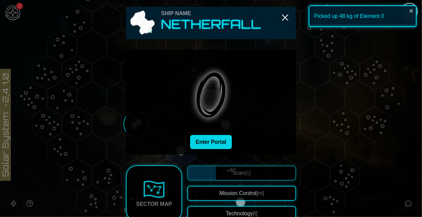
click at [192, 140] on button "Enter Portal" at bounding box center [211, 142] width 42 height 14
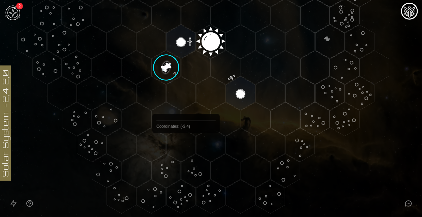
scroll to position [39, 0]
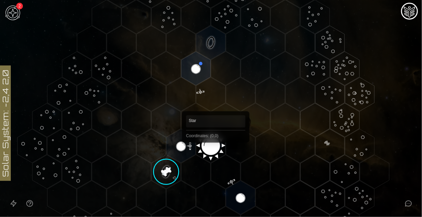
click at [216, 152] on polygon "Hex at coordinates 0,0, clickable" at bounding box center [210, 146] width 29 height 34
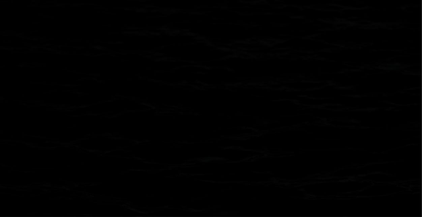
click at [216, 152] on image at bounding box center [211, 144] width 34 height 34
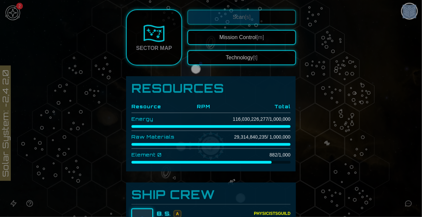
scroll to position [191, 0]
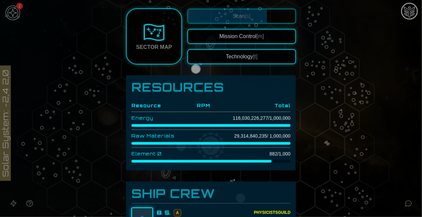
click at [235, 44] on div "Scan [s] Mission Control [m] Technology [t]" at bounding box center [242, 36] width 109 height 55
click at [230, 36] on button "Mission Control [m]" at bounding box center [242, 36] width 109 height 15
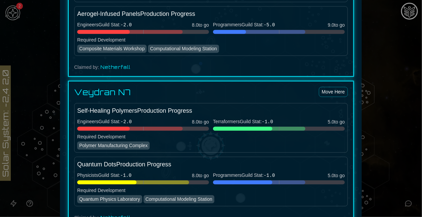
scroll to position [715, 0]
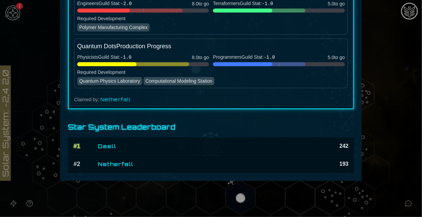
click at [364, 129] on div at bounding box center [211, 108] width 422 height 217
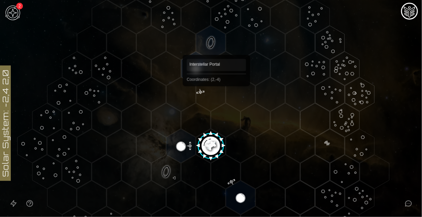
click at [217, 45] on polygon "Hex at coordinates 2,-4, clickable" at bounding box center [210, 43] width 29 height 34
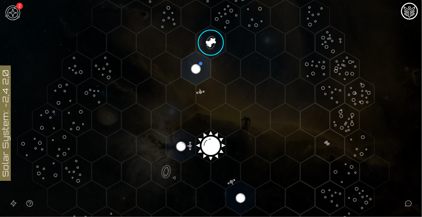
click at [220, 41] on image at bounding box center [211, 42] width 34 height 34
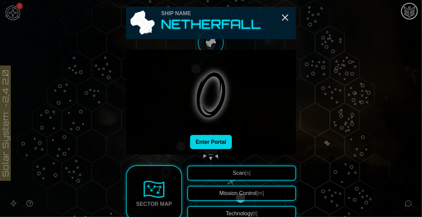
click at [214, 136] on button "Enter Portal" at bounding box center [211, 142] width 42 height 14
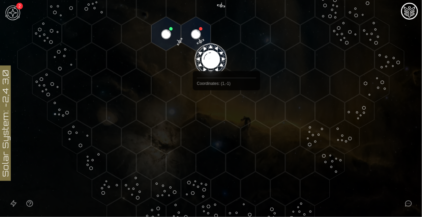
scroll to position [153, 0]
